Goal: Check status: Check status

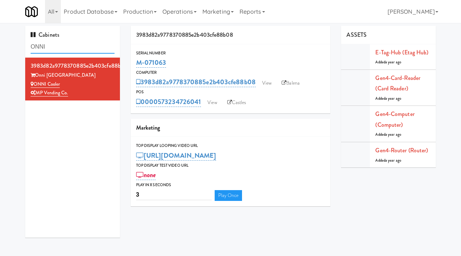
click at [60, 49] on input "ONNI" at bounding box center [73, 46] width 84 height 13
click at [177, 6] on link "Operations" at bounding box center [180, 11] width 40 height 23
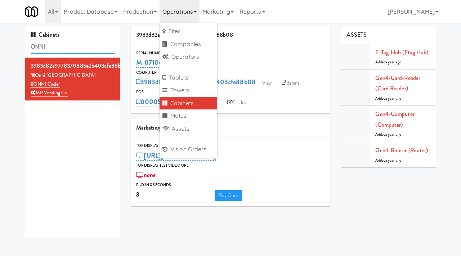
click at [51, 45] on input "ONNI" at bounding box center [73, 46] width 84 height 13
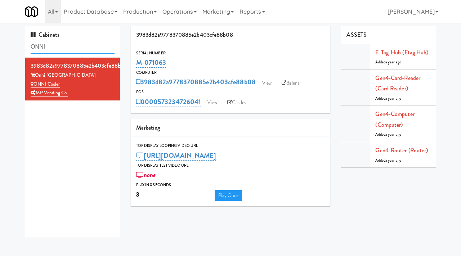
paste input "0000573250828069"
type input "0000573250828069"
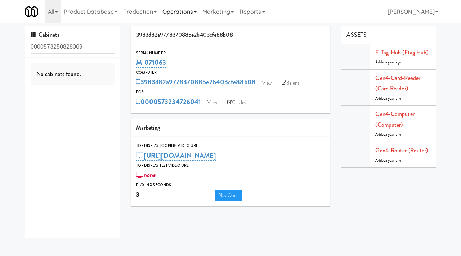
click at [182, 13] on link "Operations" at bounding box center [180, 11] width 40 height 23
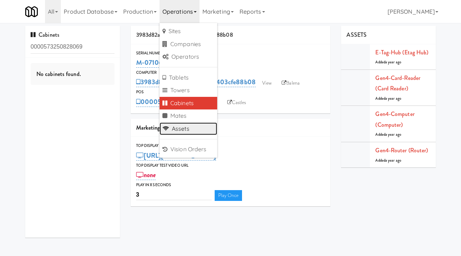
click at [177, 132] on link "Assets" at bounding box center [189, 128] width 58 height 13
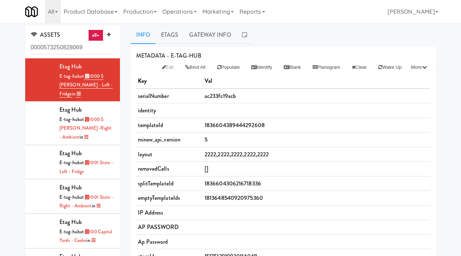
type input "0000573250828069"
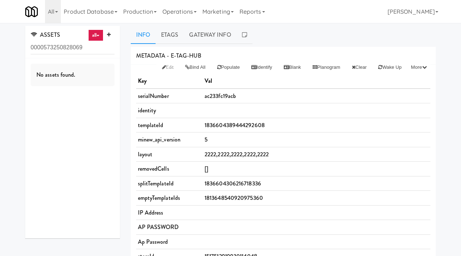
click at [141, 39] on link "Info" at bounding box center [143, 35] width 25 height 18
click at [179, 11] on link "Operations" at bounding box center [180, 11] width 40 height 23
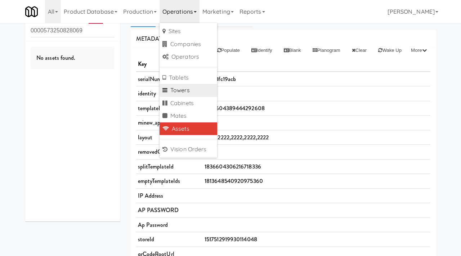
scroll to position [18, 0]
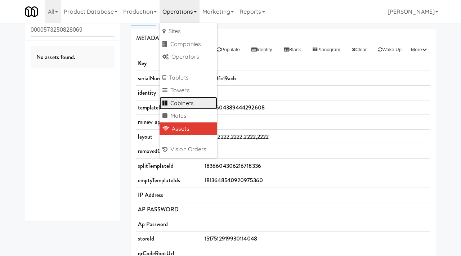
click at [179, 103] on link "Cabinets" at bounding box center [189, 103] width 58 height 13
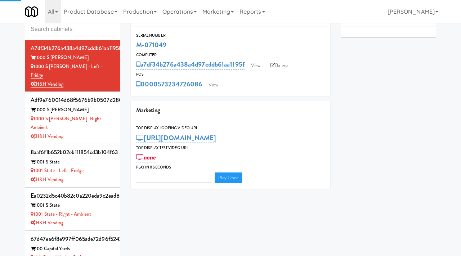
scroll to position [2, 0]
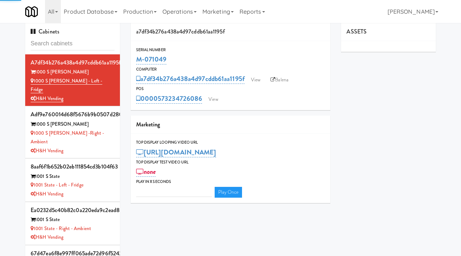
type input "3"
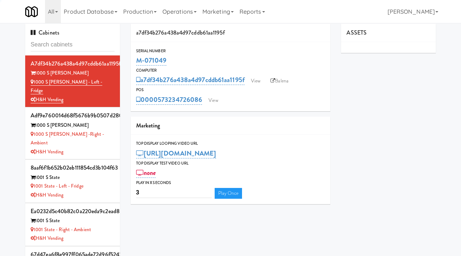
scroll to position [0, 0]
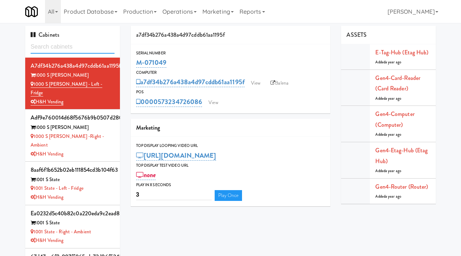
click at [81, 50] on input "text" at bounding box center [73, 46] width 84 height 13
paste input "0000573250828069"
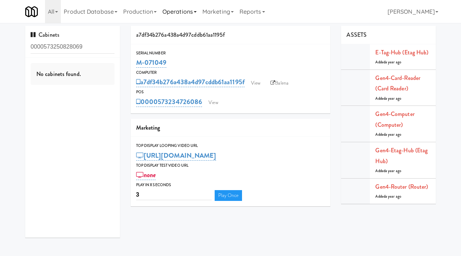
click at [192, 16] on link "Operations" at bounding box center [180, 11] width 40 height 23
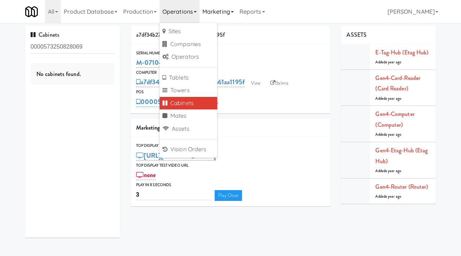
click at [221, 17] on link "Marketing" at bounding box center [218, 11] width 37 height 23
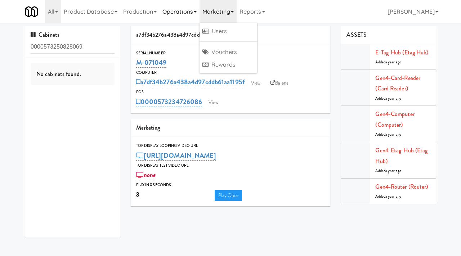
click at [200, 13] on link "Operations" at bounding box center [180, 11] width 40 height 23
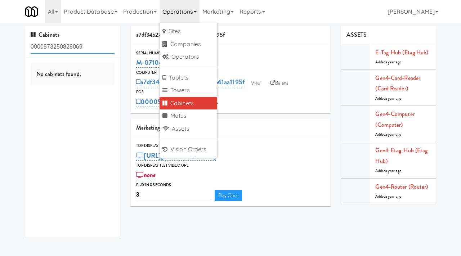
click at [46, 52] on input "0000573250828069" at bounding box center [73, 46] width 84 height 13
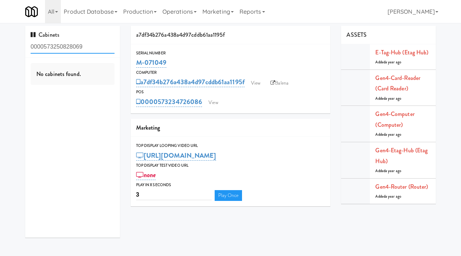
drag, startPoint x: 42, startPoint y: 45, endPoint x: 19, endPoint y: 47, distance: 23.5
click at [19, 47] on div "Cabinets 0000573250828069 No cabinets found. a7df34b276a438a4d97cddb61aa1195f S…" at bounding box center [230, 134] width 461 height 217
type input "573250828069"
click at [215, 99] on link "View" at bounding box center [213, 102] width 17 height 11
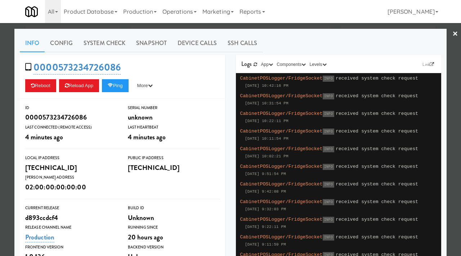
click at [453, 35] on link "×" at bounding box center [455, 34] width 6 height 22
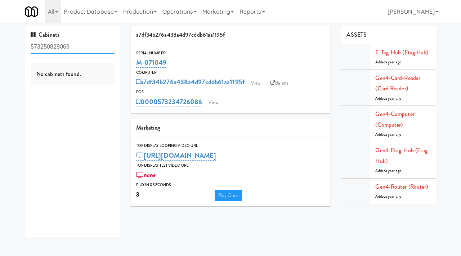
drag, startPoint x: 86, startPoint y: 47, endPoint x: 17, endPoint y: 42, distance: 69.7
click at [17, 42] on div "Cabinets 573250828069 No cabinets found. a7df34b276a438a4d97cddb61aa1195f Seria…" at bounding box center [230, 134] width 461 height 217
click at [52, 13] on link "All" at bounding box center [53, 11] width 16 height 23
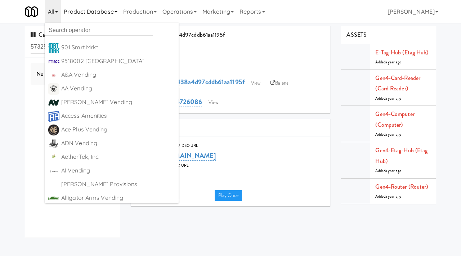
click at [112, 13] on link "Product Database" at bounding box center [90, 11] width 59 height 23
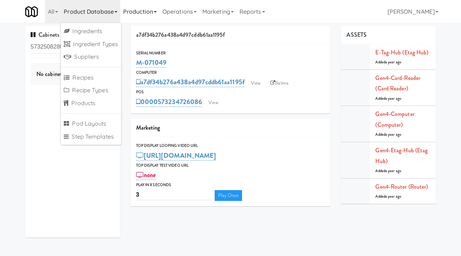
click at [154, 14] on link "Production" at bounding box center [139, 11] width 39 height 23
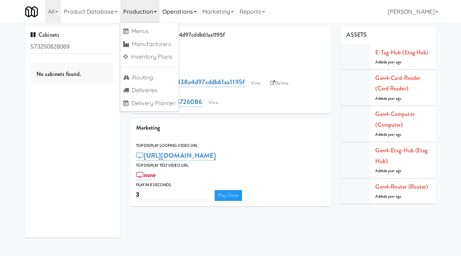
click at [177, 13] on link "Operations" at bounding box center [180, 11] width 40 height 23
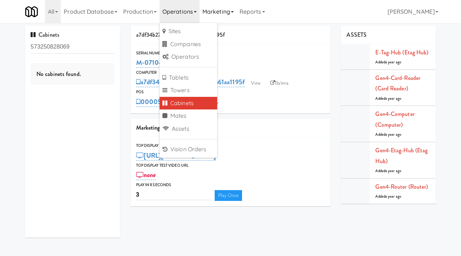
click at [220, 15] on link "Marketing" at bounding box center [218, 11] width 37 height 23
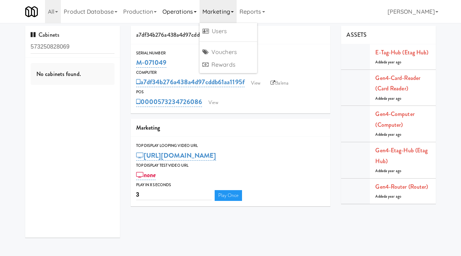
click at [192, 13] on link "Operations" at bounding box center [180, 11] width 40 height 23
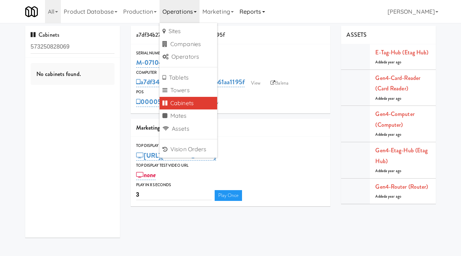
click at [250, 15] on link "Reports" at bounding box center [252, 11] width 31 height 23
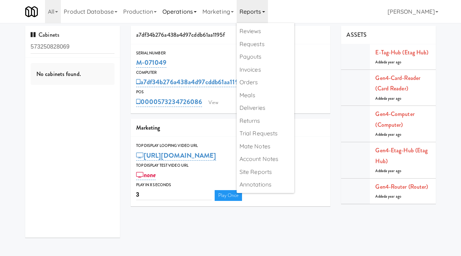
click at [193, 13] on link "Operations" at bounding box center [180, 11] width 40 height 23
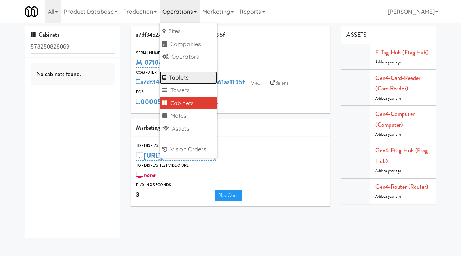
click at [191, 75] on link "Tablets" at bounding box center [189, 77] width 58 height 13
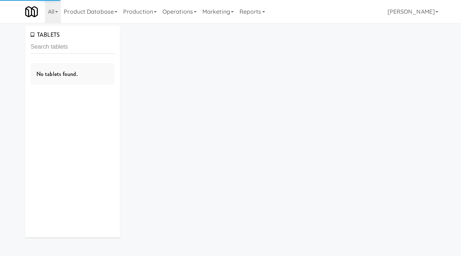
click at [82, 50] on input "text" at bounding box center [73, 46] width 84 height 13
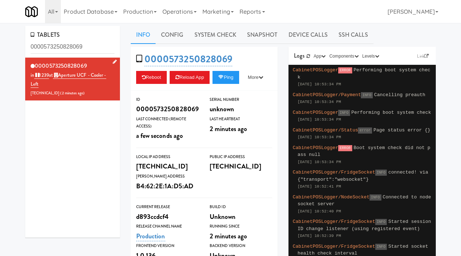
type input "0000573250828069"
drag, startPoint x: 45, startPoint y: 84, endPoint x: 62, endPoint y: 75, distance: 18.5
click at [62, 75] on div "0000573250828069 in 1239 at Aperture UCF - Cooler - Left 206.0.69.108 ( 2 minut…" at bounding box center [73, 79] width 84 height 37
copy link "Aperture UCF - Cooler - Left"
click at [185, 14] on link "Operations" at bounding box center [180, 11] width 40 height 23
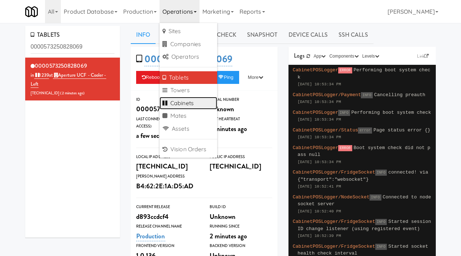
click at [182, 104] on link "Cabinets" at bounding box center [189, 103] width 58 height 13
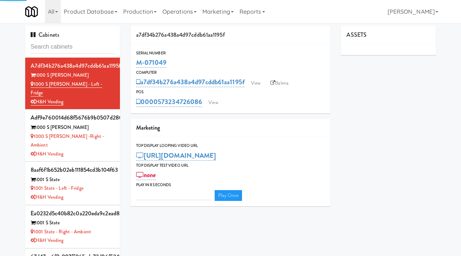
type input "3"
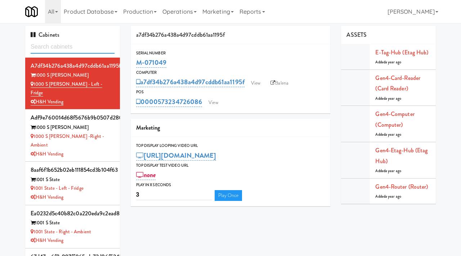
click at [68, 48] on input "text" at bounding box center [73, 46] width 84 height 13
paste input "Aperture UCF - Cooler - Left"
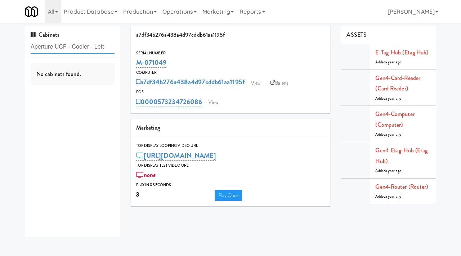
type input "Aperture UCF - Cooler - Left"
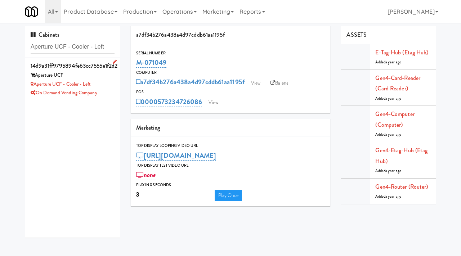
click at [110, 85] on div "Aperture UCF - Cooler - Left" at bounding box center [73, 84] width 84 height 9
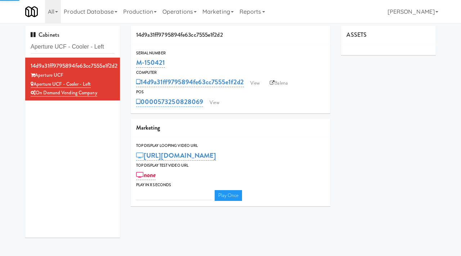
type input "3"
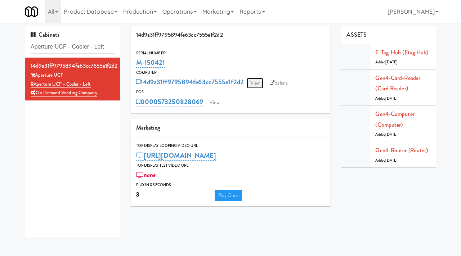
click at [255, 84] on link "View" at bounding box center [255, 83] width 17 height 11
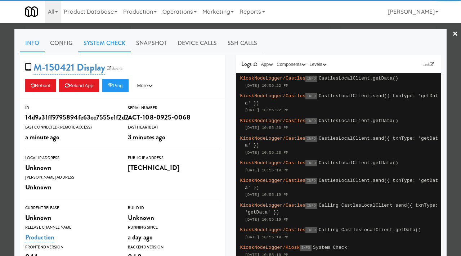
click at [111, 52] on link "System Check" at bounding box center [104, 43] width 53 height 18
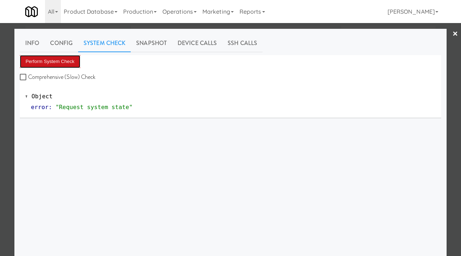
click at [65, 67] on button "Perform System Check" at bounding box center [50, 61] width 61 height 13
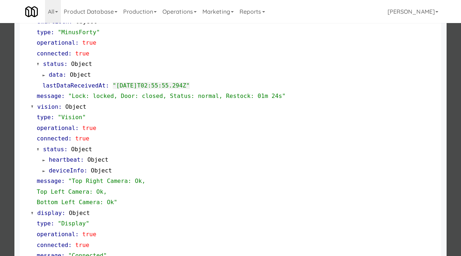
scroll to position [282, 0]
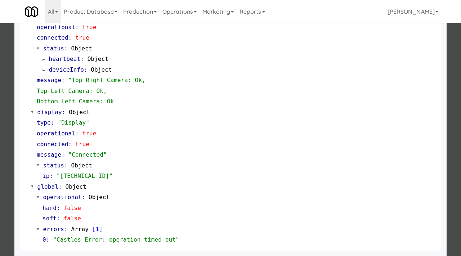
click at [0, 156] on div at bounding box center [230, 128] width 461 height 256
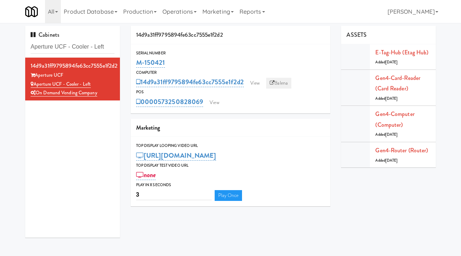
click at [276, 82] on link "Balena" at bounding box center [278, 83] width 25 height 11
click at [67, 51] on input "Aperture UCF - Cooler - Left" at bounding box center [73, 46] width 84 height 13
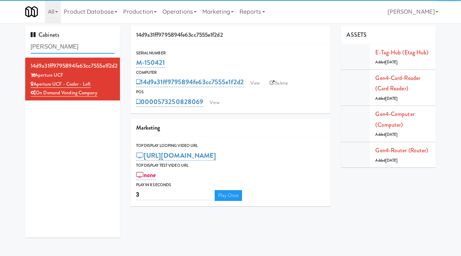
type input "lindley"
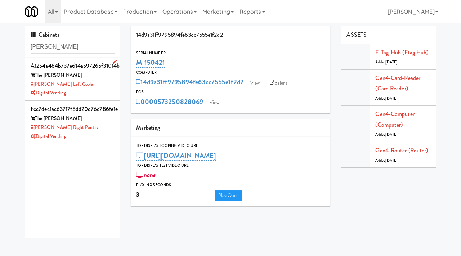
click at [81, 93] on div "Digital Vending" at bounding box center [73, 93] width 84 height 9
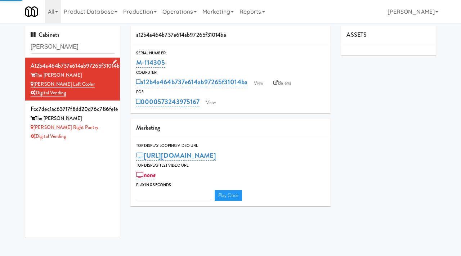
type input "3"
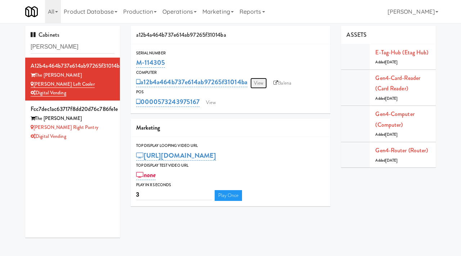
click at [261, 83] on link "View" at bounding box center [258, 83] width 17 height 11
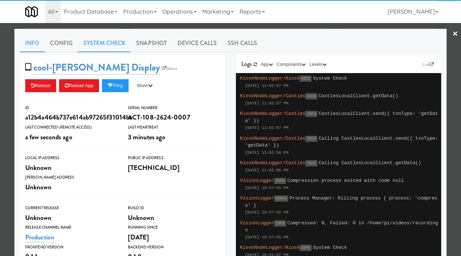
click at [113, 46] on link "System Check" at bounding box center [104, 43] width 53 height 18
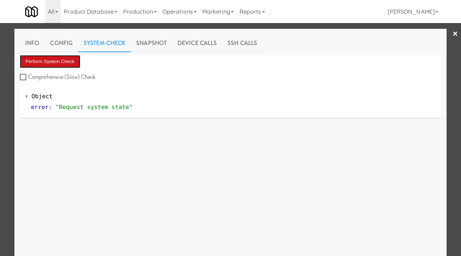
click at [64, 64] on button "Perform System Check" at bounding box center [50, 61] width 61 height 13
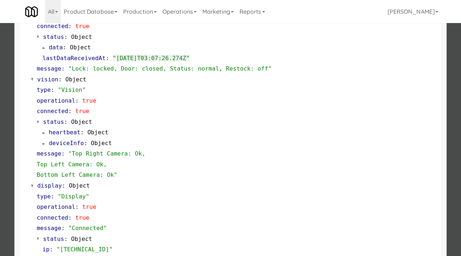
scroll to position [303, 0]
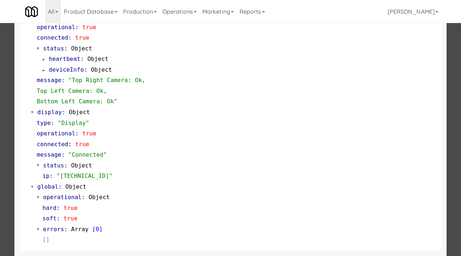
click at [6, 151] on div at bounding box center [230, 128] width 461 height 256
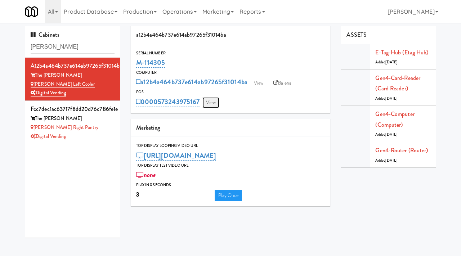
click at [213, 103] on link "View" at bounding box center [210, 102] width 17 height 11
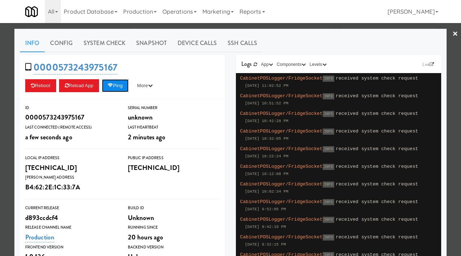
click at [121, 82] on button "Ping" at bounding box center [115, 85] width 27 height 13
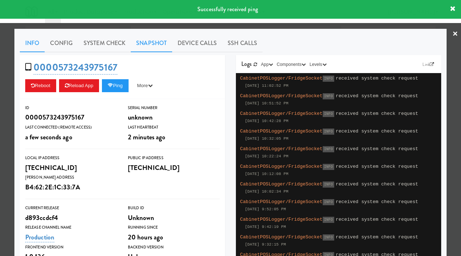
click at [154, 37] on link "Snapshot" at bounding box center [151, 43] width 41 height 18
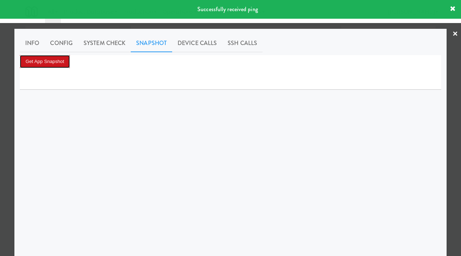
click at [55, 64] on button "Get App Snapshot" at bounding box center [45, 61] width 50 height 13
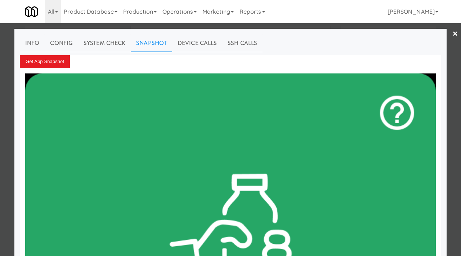
click at [457, 36] on link "×" at bounding box center [455, 34] width 6 height 22
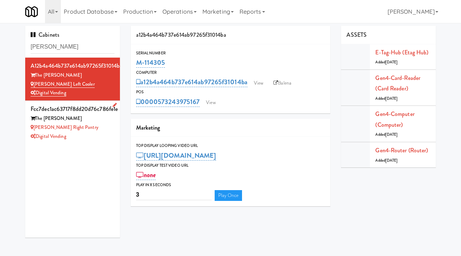
click at [89, 135] on div "Digital Vending" at bounding box center [73, 136] width 84 height 9
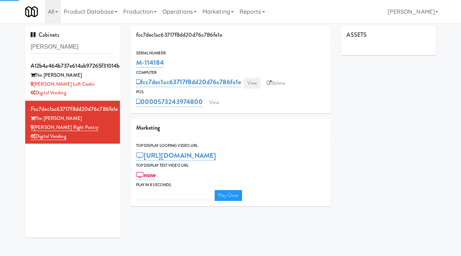
type input "3"
click at [256, 83] on link "View" at bounding box center [252, 83] width 17 height 11
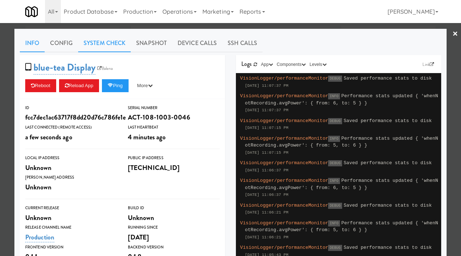
click at [118, 44] on link "System Check" at bounding box center [104, 43] width 53 height 18
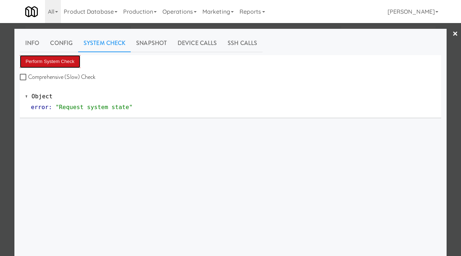
click at [65, 64] on button "Perform System Check" at bounding box center [50, 61] width 61 height 13
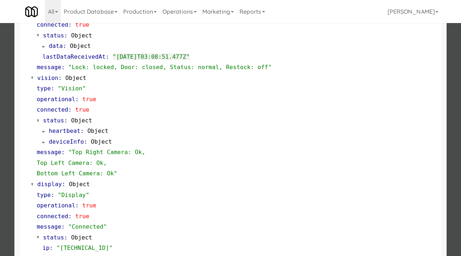
scroll to position [303, 0]
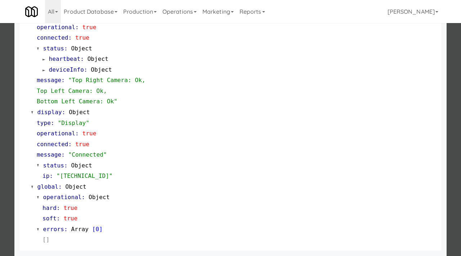
click at [0, 194] on div at bounding box center [230, 128] width 461 height 256
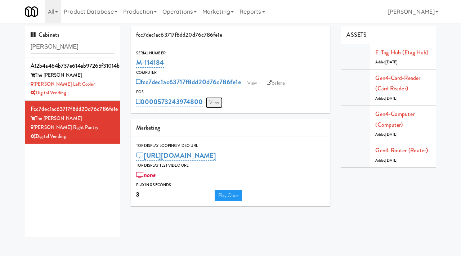
click at [213, 101] on link "View" at bounding box center [214, 102] width 17 height 11
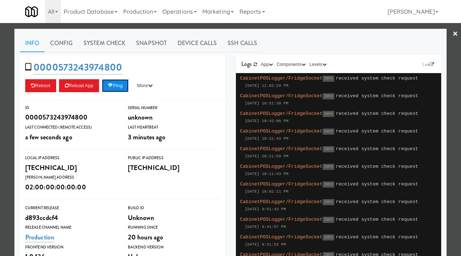
click at [120, 82] on button "Ping" at bounding box center [115, 85] width 27 height 13
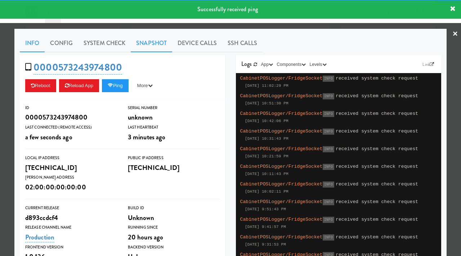
click at [151, 40] on link "Snapshot" at bounding box center [151, 43] width 41 height 18
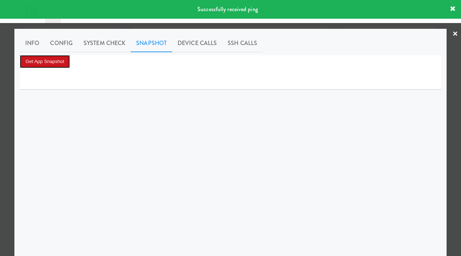
click at [68, 63] on button "Get App Snapshot" at bounding box center [45, 61] width 50 height 13
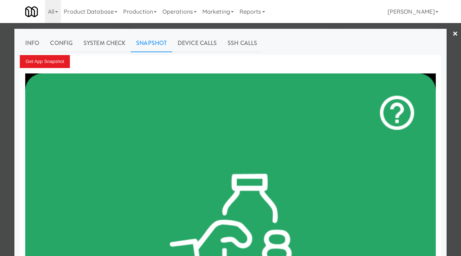
click at [0, 67] on div at bounding box center [230, 128] width 461 height 256
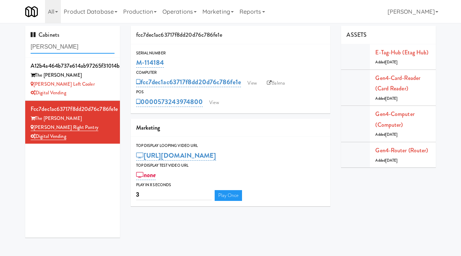
click at [73, 52] on input "[PERSON_NAME]" at bounding box center [73, 46] width 84 height 13
type input "monarch"
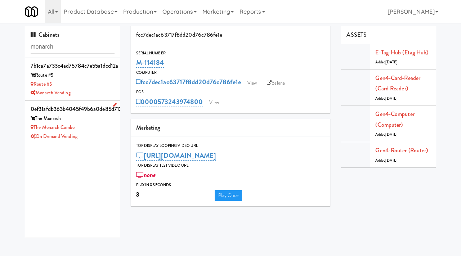
click at [89, 124] on div "The Monarch Combo" at bounding box center [73, 127] width 84 height 9
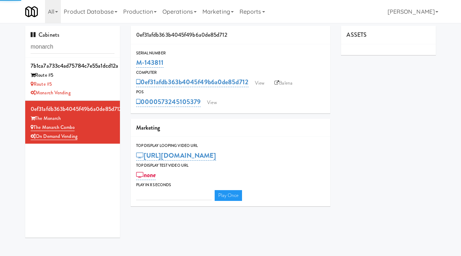
type input "3"
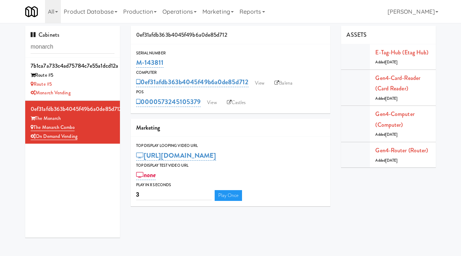
drag, startPoint x: 174, startPoint y: 62, endPoint x: 135, endPoint y: 62, distance: 38.9
click at [135, 62] on div "Serial Number M-143811" at bounding box center [231, 59] width 200 height 19
copy link "M-143811"
click at [104, 50] on input "monarch" at bounding box center [73, 46] width 84 height 13
type input "aperture"
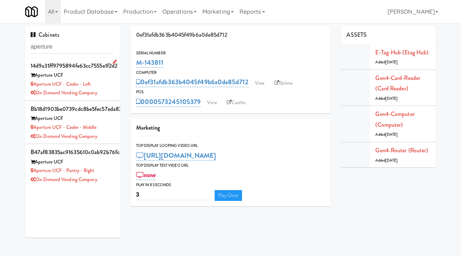
click at [109, 89] on div "On Demand Vending Company" at bounding box center [73, 93] width 84 height 9
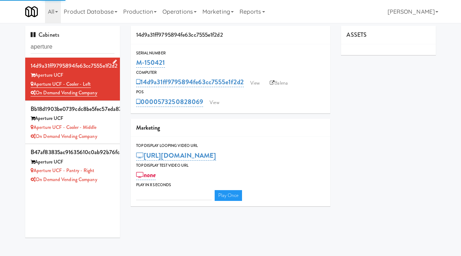
type input "3"
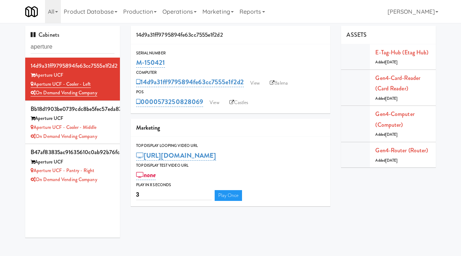
click at [224, 72] on div "Computer" at bounding box center [230, 72] width 189 height 7
drag, startPoint x: 177, startPoint y: 62, endPoint x: 135, endPoint y: 64, distance: 42.2
click at [135, 64] on div "Serial Number M-150421" at bounding box center [231, 59] width 200 height 19
copy link "M-150421"
click at [259, 80] on link "View" at bounding box center [255, 83] width 17 height 11
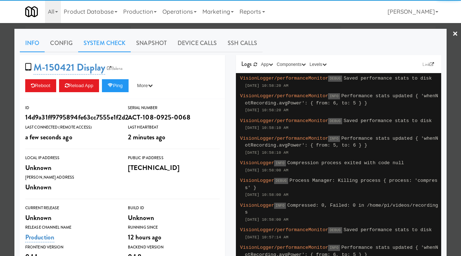
click at [99, 46] on link "System Check" at bounding box center [104, 43] width 53 height 18
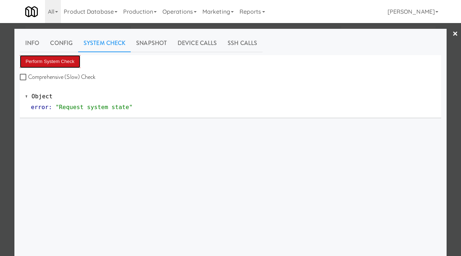
click at [62, 64] on button "Perform System Check" at bounding box center [50, 61] width 61 height 13
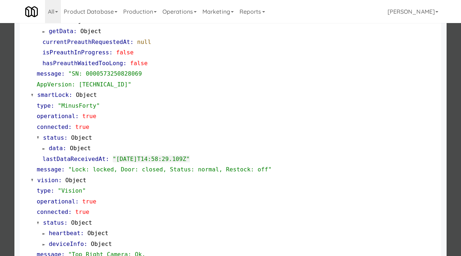
scroll to position [160, 0]
